Goal: Task Accomplishment & Management: Use online tool/utility

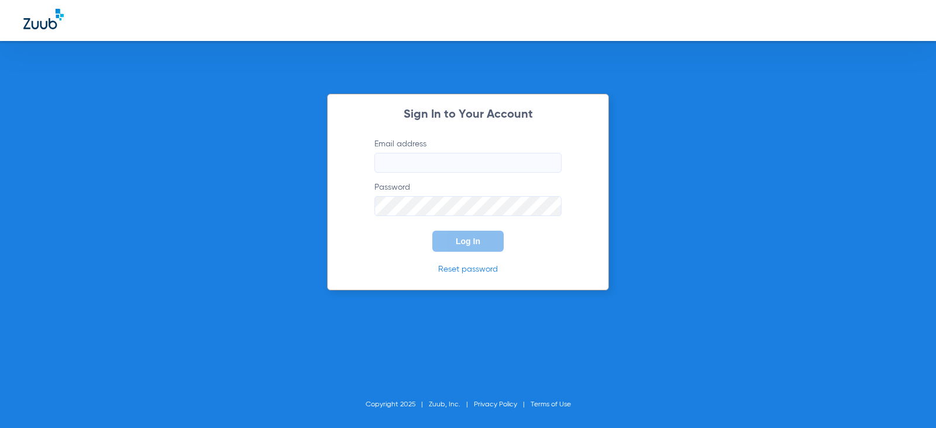
type input "[EMAIL_ADDRESS][DOMAIN_NAME]"
click at [476, 239] on span "Log In" at bounding box center [468, 240] width 25 height 9
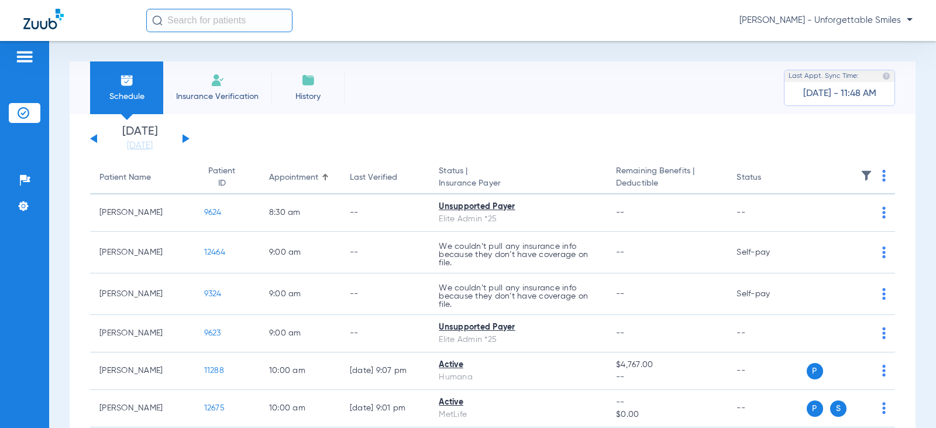
click at [186, 142] on div "[DATE] [DATE] [DATE] [DATE] [DATE] [DATE] [DATE] [DATE] [DATE] [DATE] [DATE] [D…" at bounding box center [139, 139] width 99 height 26
click at [186, 138] on button at bounding box center [186, 138] width 7 height 9
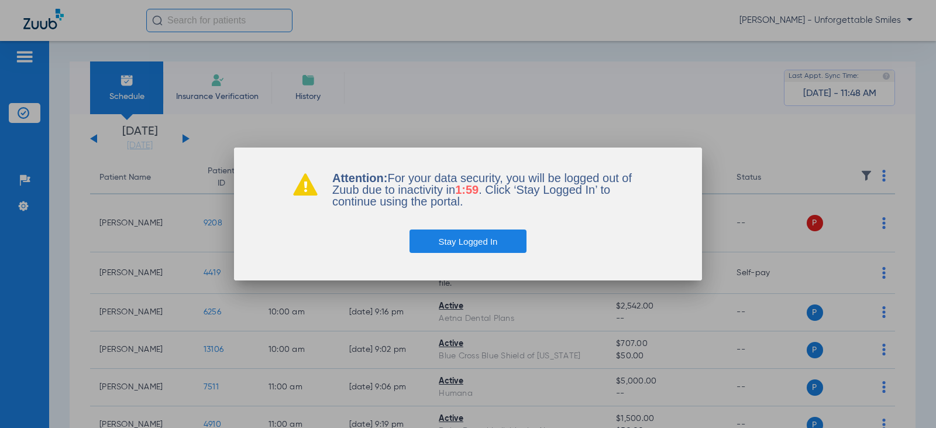
click at [474, 242] on button "Stay Logged In" at bounding box center [469, 240] width 118 height 23
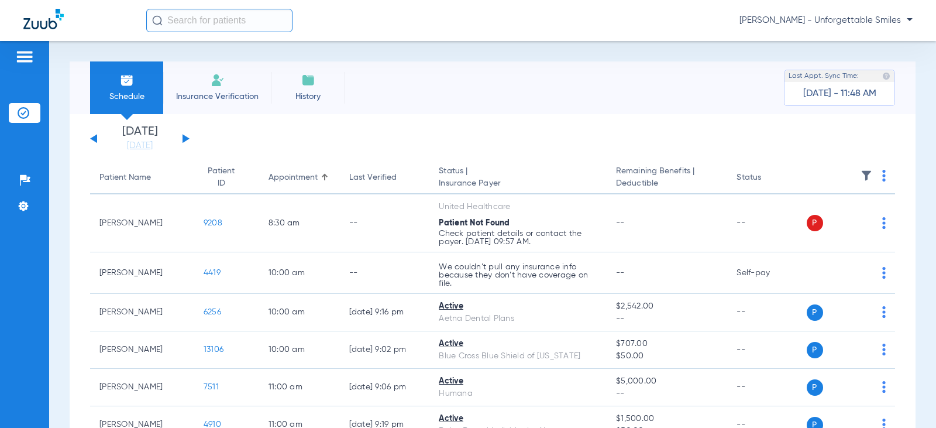
click at [183, 141] on button at bounding box center [186, 138] width 7 height 9
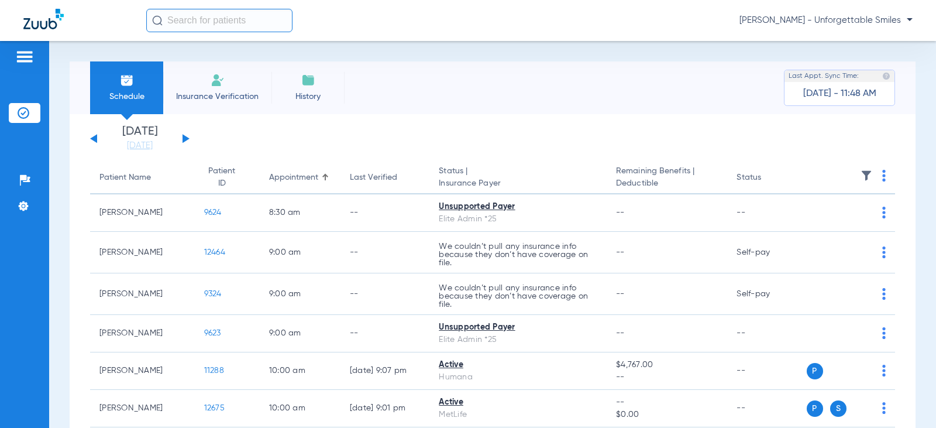
click at [189, 140] on div "[DATE] [DATE] [DATE] [DATE] [DATE] [DATE] [DATE] [DATE] [DATE] [DATE] [DATE] [D…" at bounding box center [139, 139] width 99 height 26
click at [187, 140] on button at bounding box center [186, 138] width 7 height 9
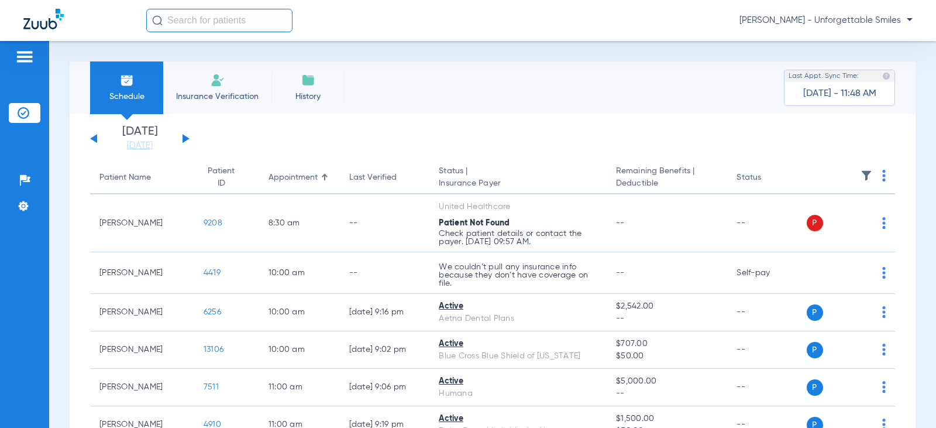
click at [186, 139] on button at bounding box center [186, 138] width 7 height 9
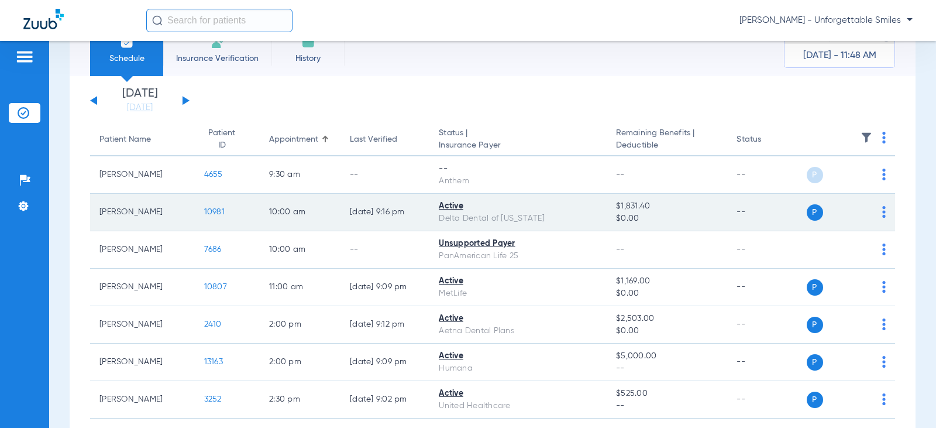
scroll to position [59, 0]
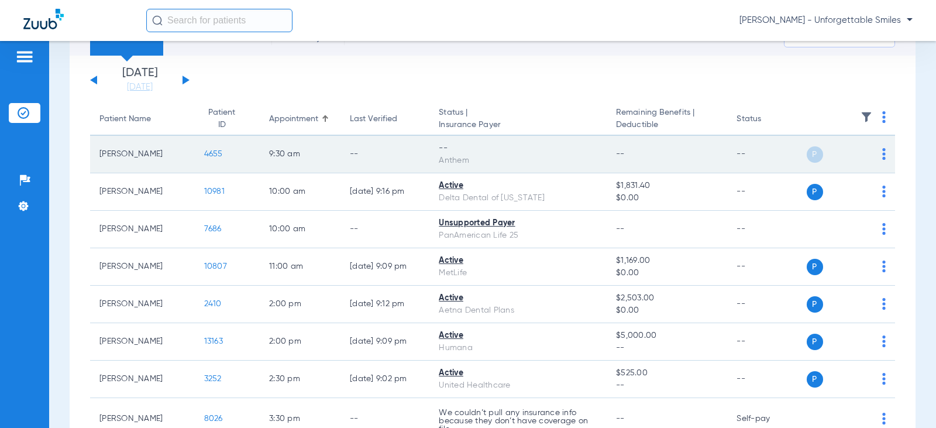
click at [877, 154] on td "P S" at bounding box center [851, 154] width 89 height 37
click at [882, 154] on img at bounding box center [884, 154] width 4 height 12
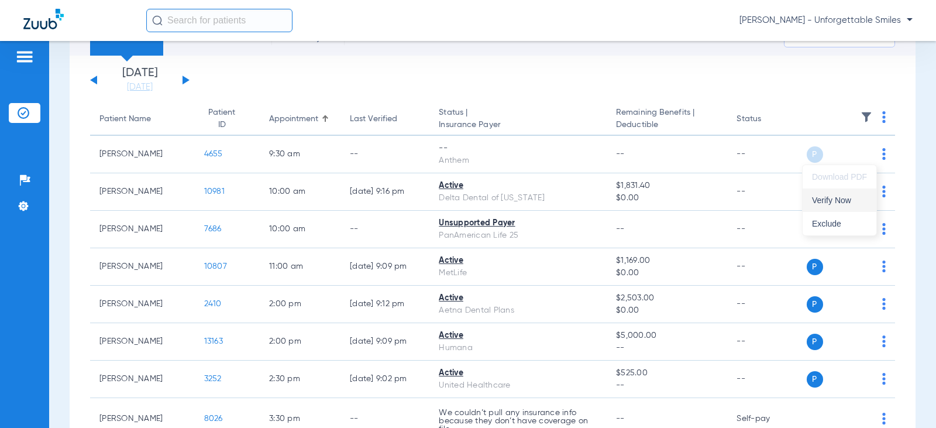
click at [835, 202] on span "Verify Now" at bounding box center [839, 200] width 55 height 8
